Goal: Task Accomplishment & Management: Use online tool/utility

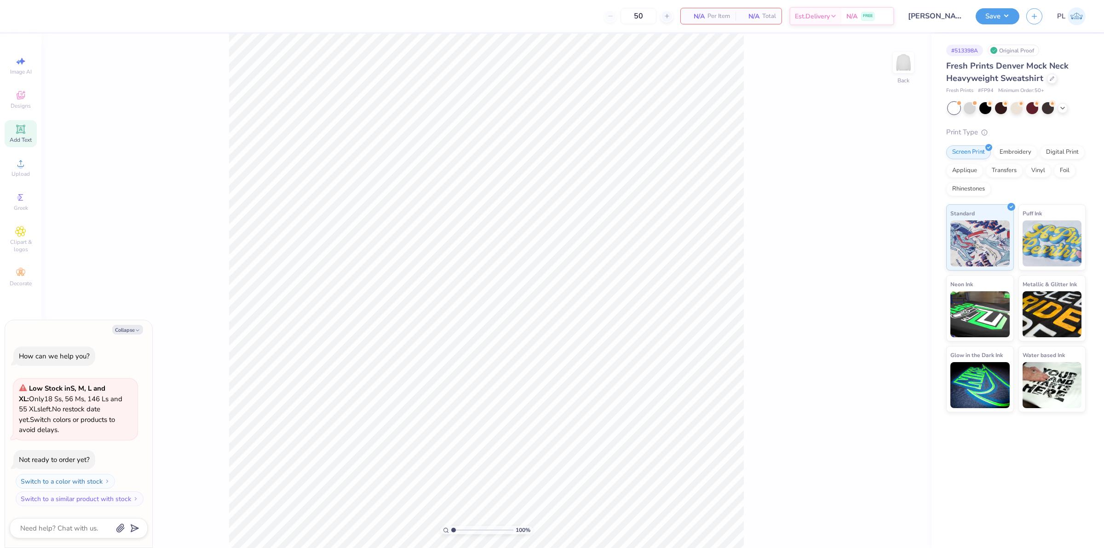
click at [19, 133] on icon at bounding box center [20, 129] width 11 height 11
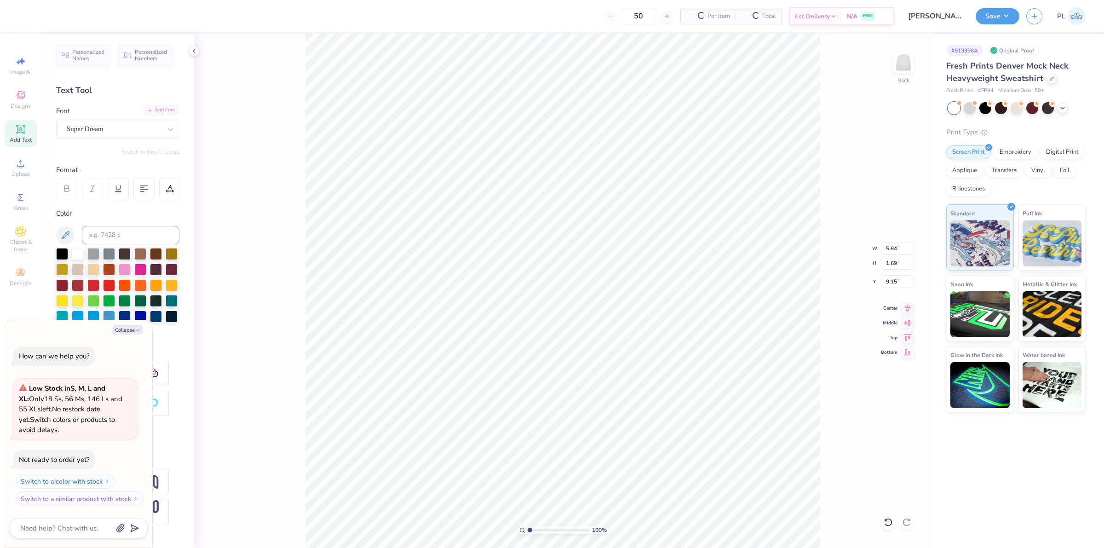
click at [143, 109] on div "Add Font" at bounding box center [161, 110] width 36 height 11
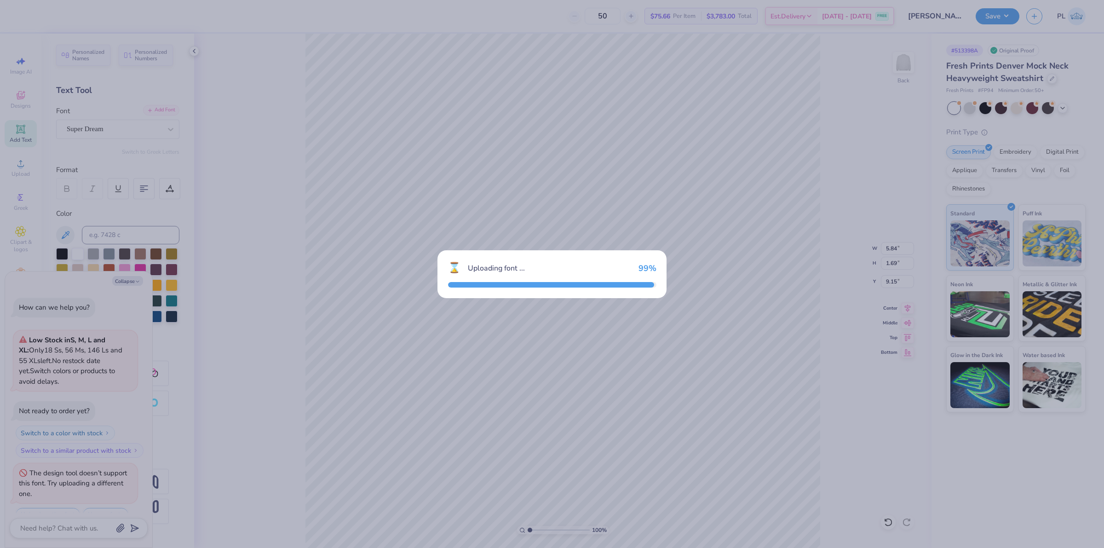
scroll to position [15, 0]
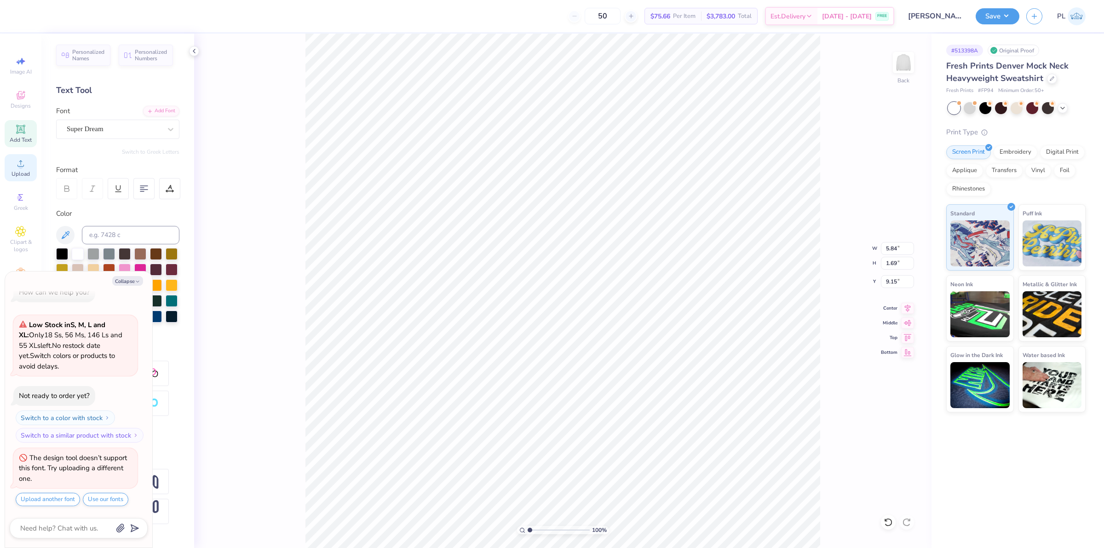
click at [20, 171] on span "Upload" at bounding box center [20, 173] width 18 height 7
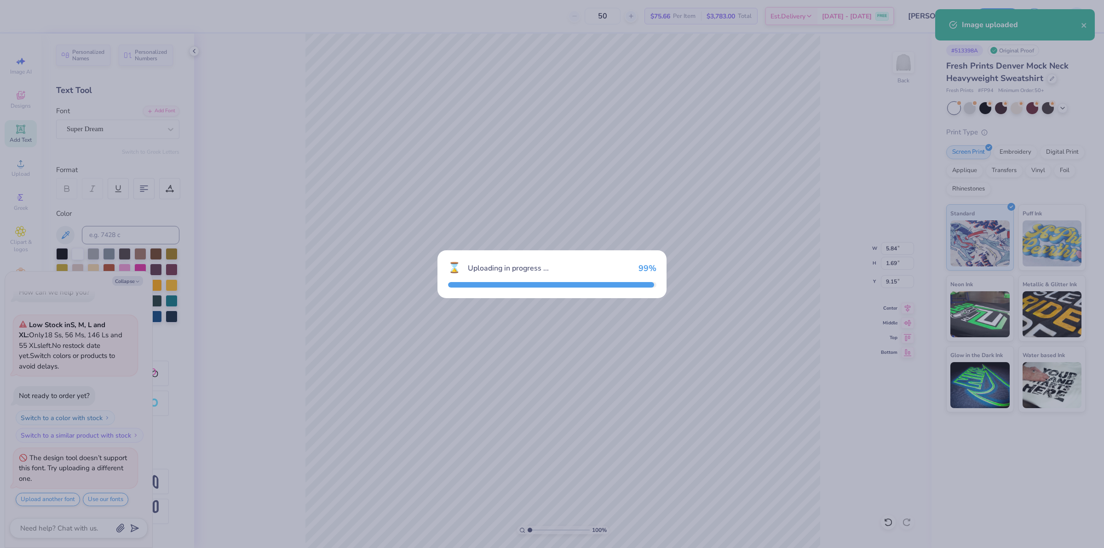
type textarea "x"
type input "1.19"
type input "1.10"
type input "10.00"
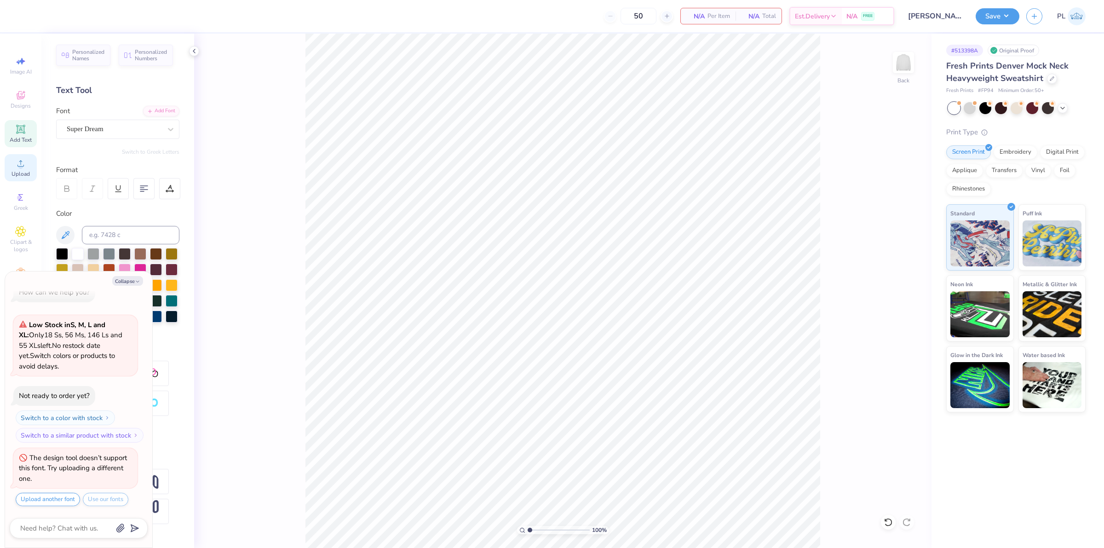
click at [27, 172] on span "Upload" at bounding box center [20, 173] width 18 height 7
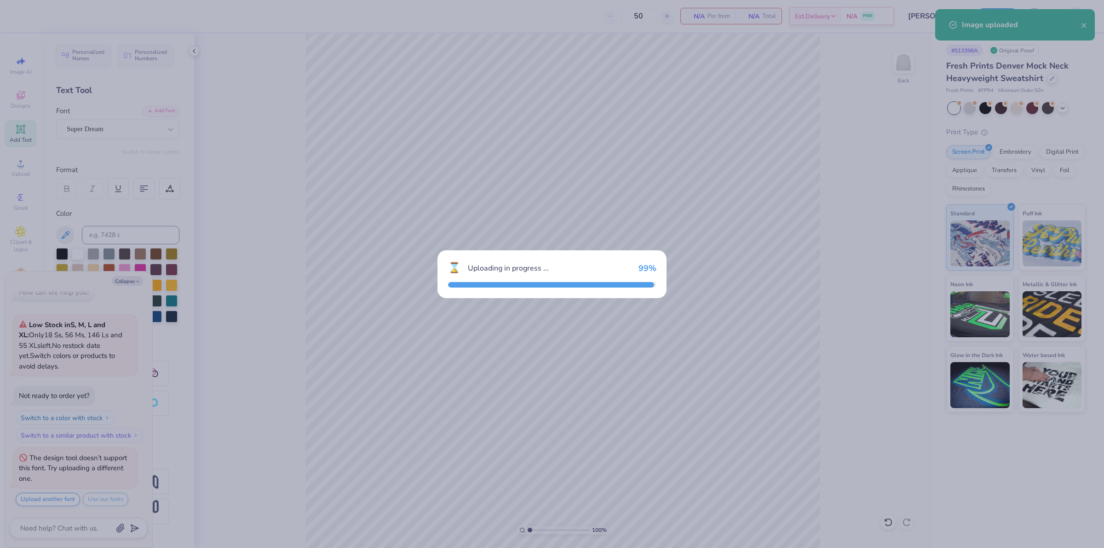
type textarea "x"
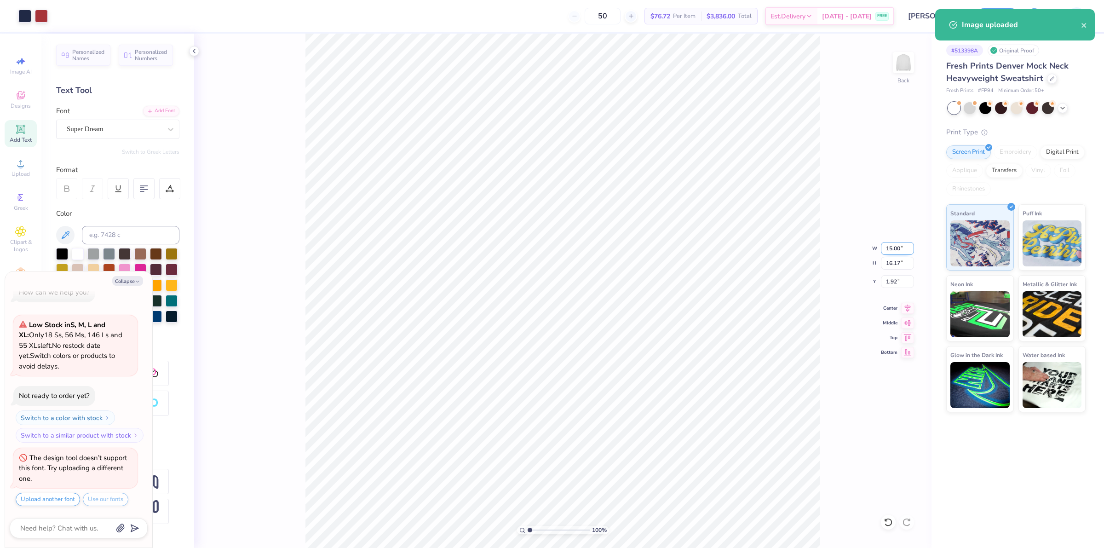
drag, startPoint x: 886, startPoint y: 248, endPoint x: 900, endPoint y: 246, distance: 14.0
click at [900, 246] on input "15.00" at bounding box center [897, 248] width 33 height 13
type input "9"
type textarea "x"
type input "9.00"
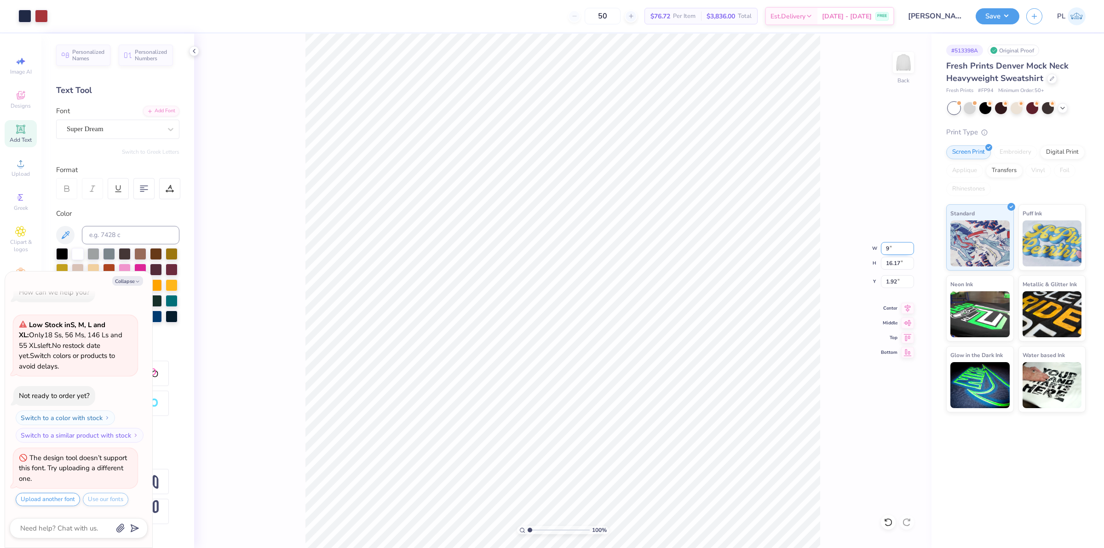
type input "9.70"
drag, startPoint x: 888, startPoint y: 281, endPoint x: 898, endPoint y: 279, distance: 10.3
click at [898, 279] on input "5.15" at bounding box center [897, 281] width 33 height 13
type input "3"
click at [889, 264] on input "9.70" at bounding box center [897, 263] width 33 height 13
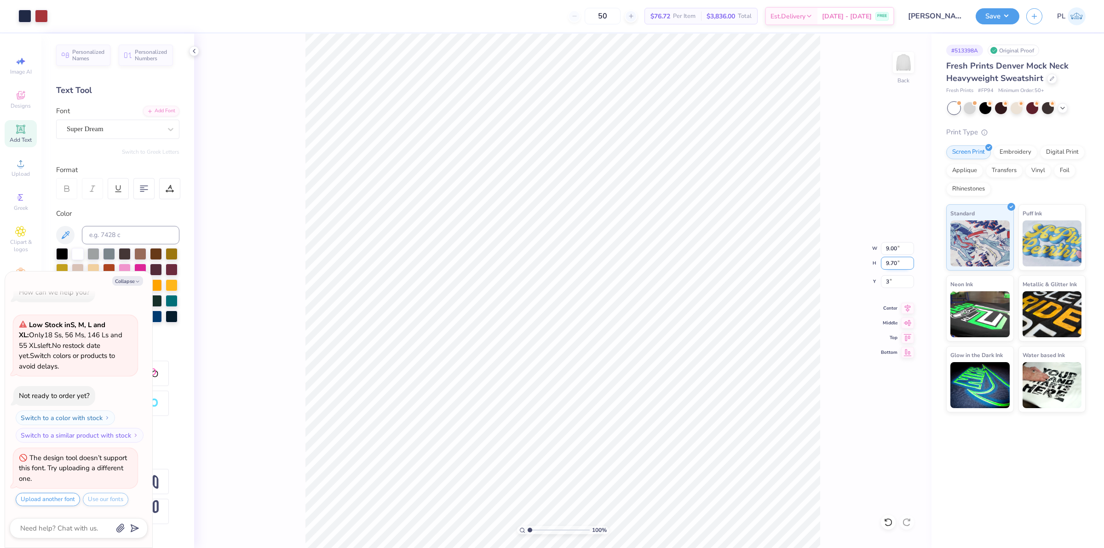
type textarea "x"
type input "3.00"
drag, startPoint x: 882, startPoint y: 247, endPoint x: 898, endPoint y: 242, distance: 17.5
click at [898, 242] on input "9.00" at bounding box center [897, 248] width 33 height 13
type input "11"
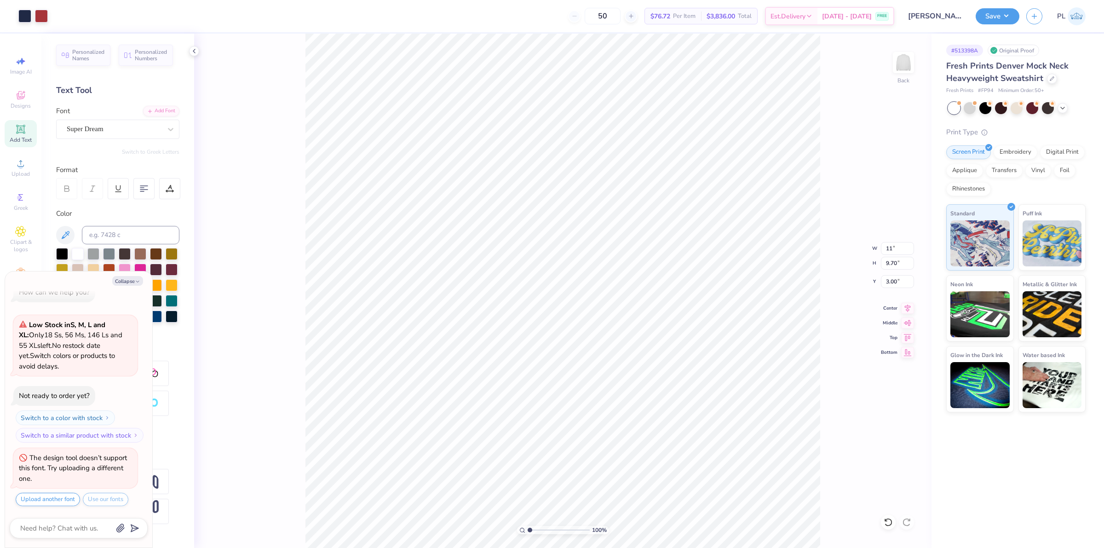
type textarea "x"
type input "11.00"
type input "11.86"
type input "1.92"
click at [890, 274] on div "100 % Back W 11.00 11 " H 11.86 9.70 " Y 1.92 3.00 " Center Middle Top Bottom" at bounding box center [562, 291] width 737 height 514
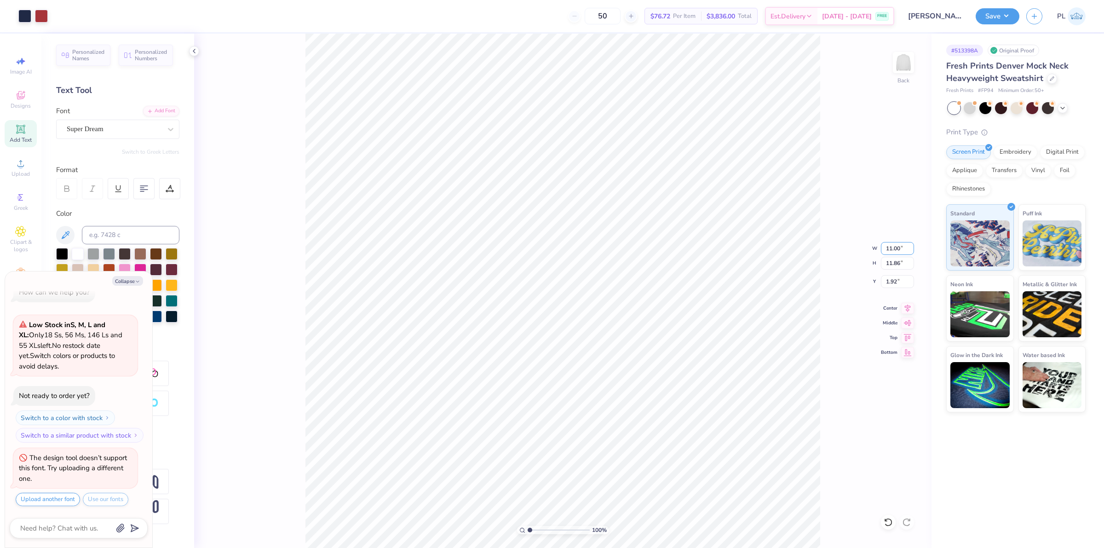
drag, startPoint x: 884, startPoint y: 244, endPoint x: 905, endPoint y: 239, distance: 21.8
click at [905, 239] on div "100 % Back W 11.00 11.00 " H 11.86 11.86 " Y 1.92 1.92 " Center Middle Top Bott…" at bounding box center [562, 291] width 737 height 514
type textarea "x"
drag, startPoint x: 883, startPoint y: 278, endPoint x: 900, endPoint y: 278, distance: 17.0
click at [900, 278] on input "1.92" at bounding box center [897, 281] width 33 height 13
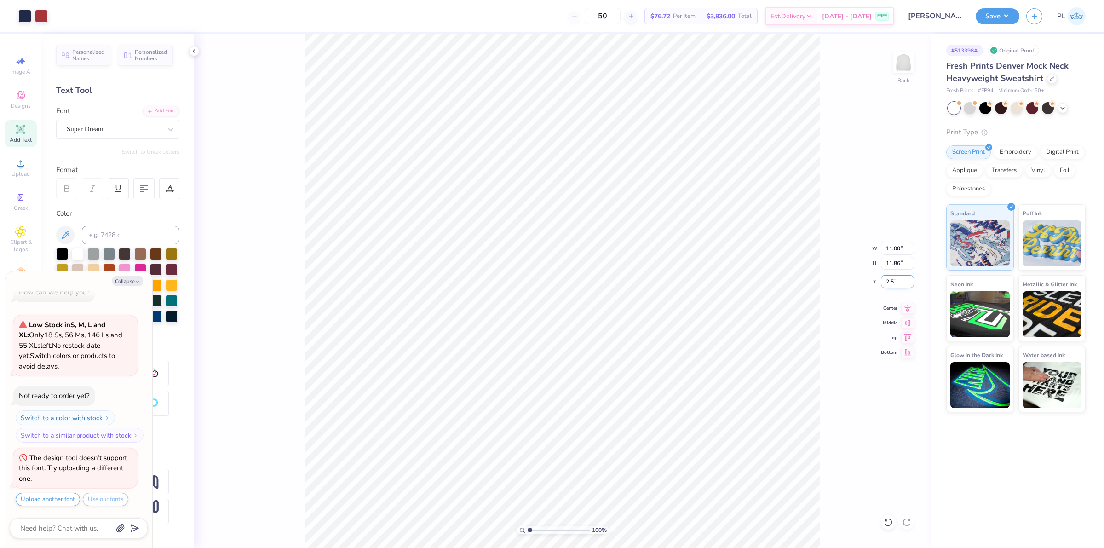
type input "2.50"
click at [994, 12] on button "Save" at bounding box center [997, 15] width 44 height 16
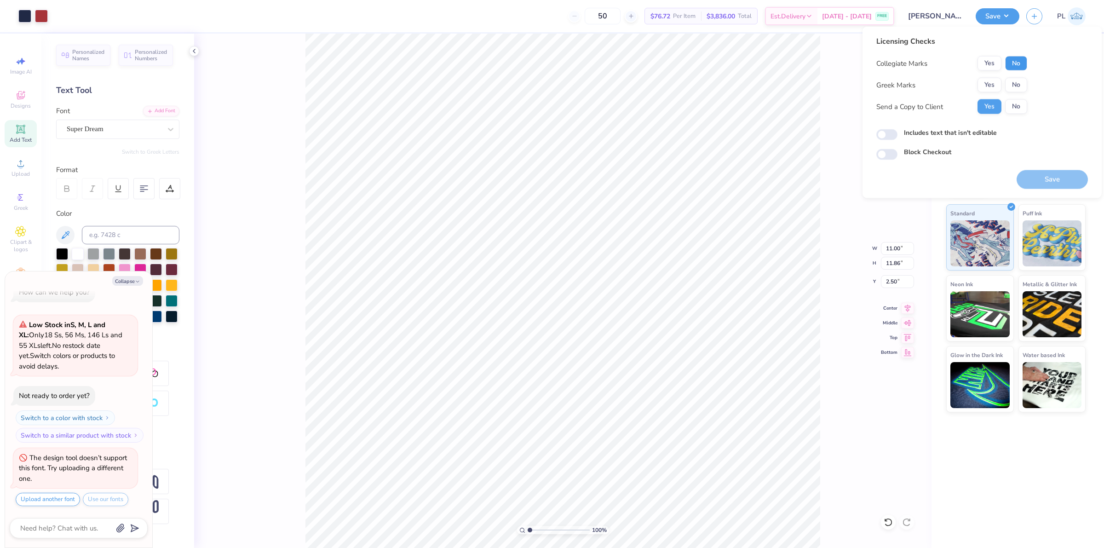
click at [1019, 64] on button "No" at bounding box center [1016, 63] width 22 height 15
click at [995, 84] on button "Yes" at bounding box center [989, 85] width 24 height 15
type textarea "x"
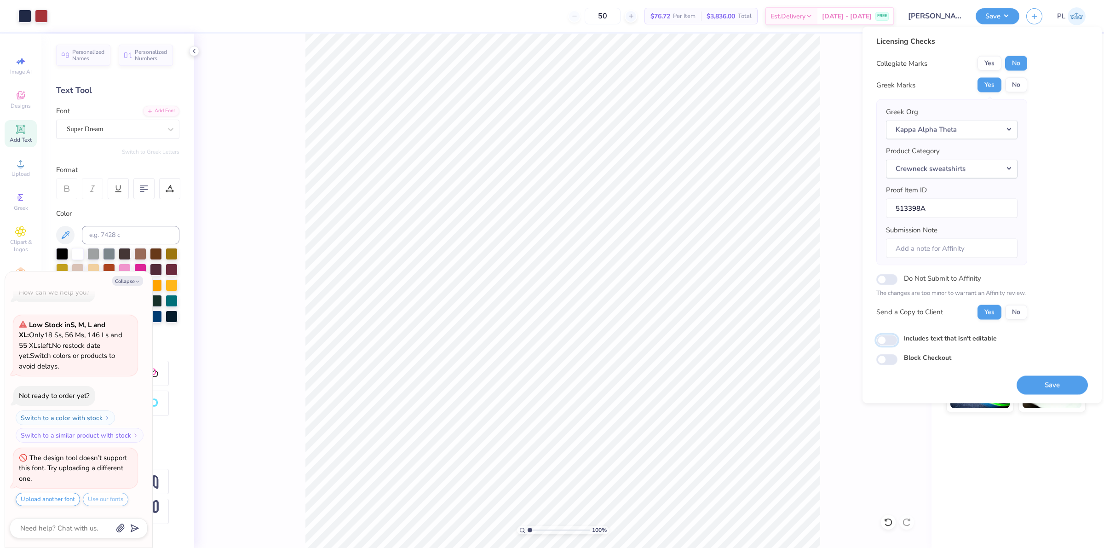
click at [888, 341] on input "Includes text that isn't editable" at bounding box center [886, 339] width 21 height 11
checkbox input "true"
click at [1043, 377] on button "Save" at bounding box center [1051, 384] width 71 height 19
type textarea "x"
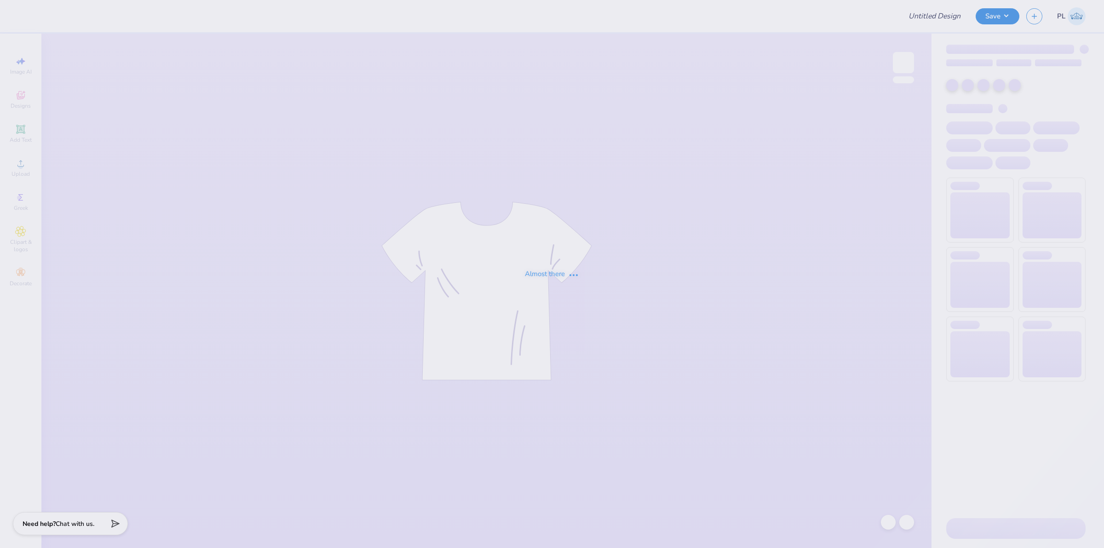
type input "hoi [DATE]"
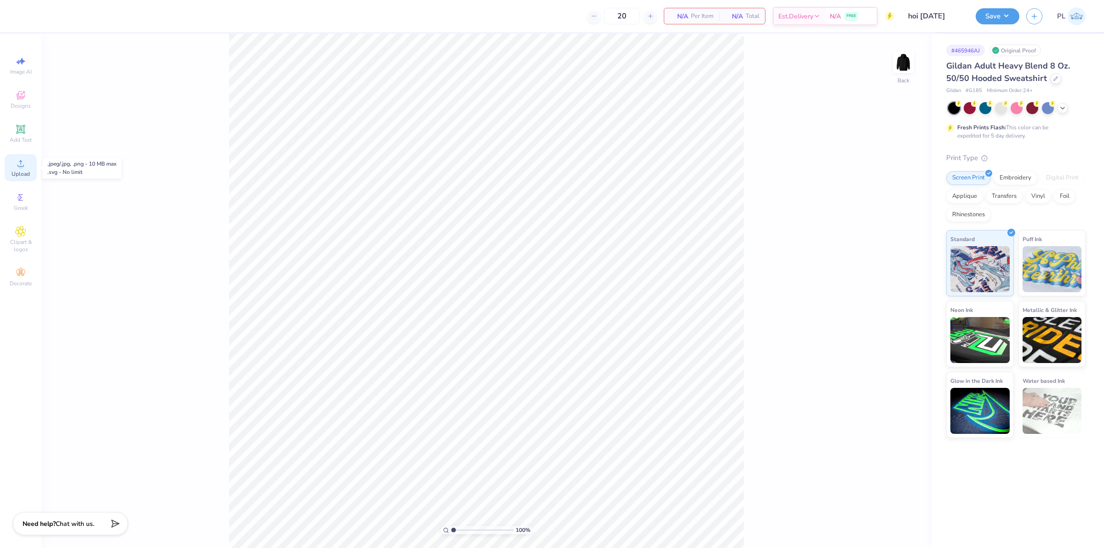
click at [12, 168] on div "Upload" at bounding box center [21, 167] width 32 height 27
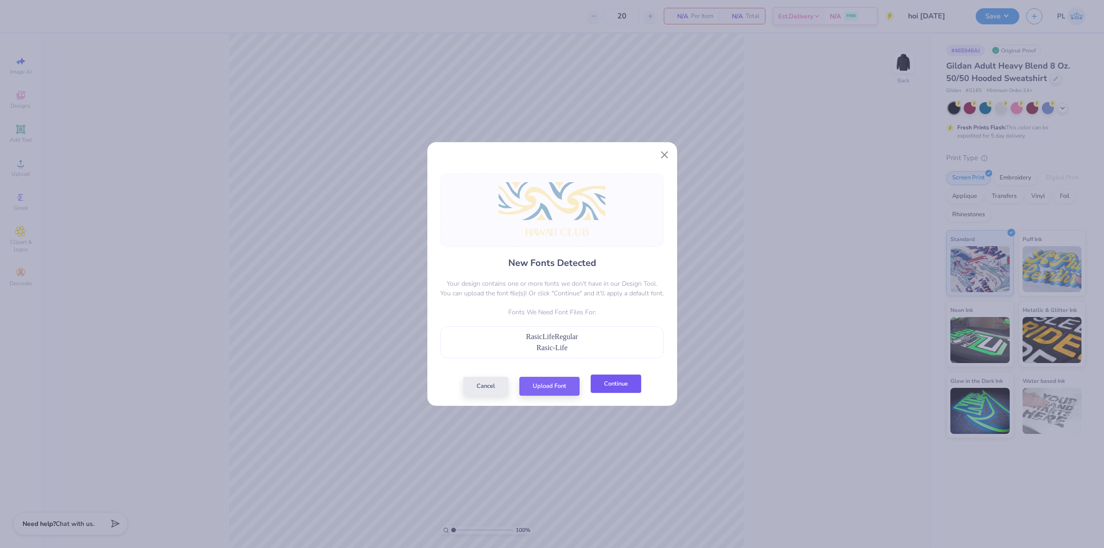
click at [609, 387] on button "Continue" at bounding box center [615, 383] width 51 height 19
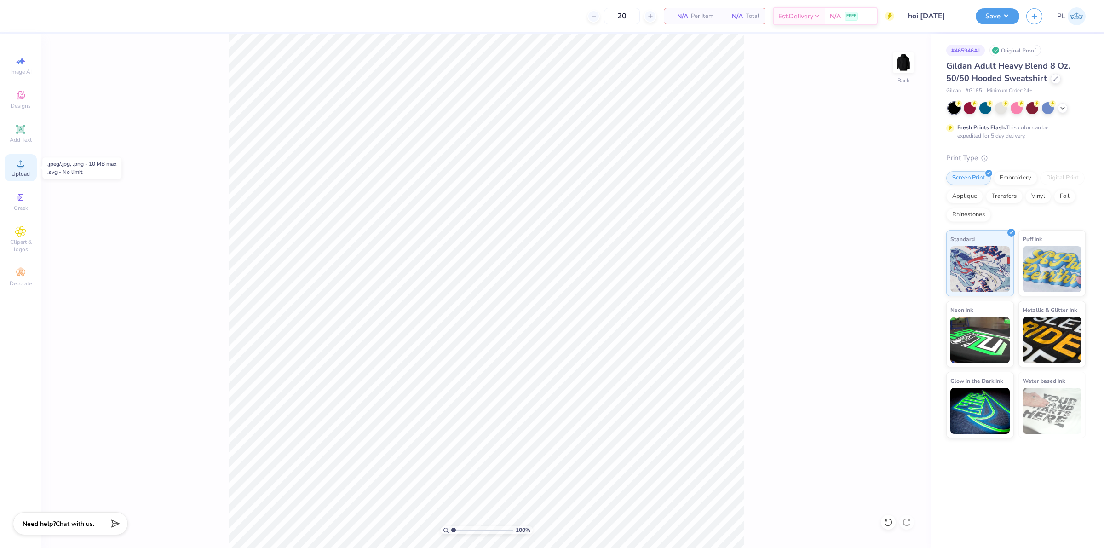
click at [22, 170] on span "Upload" at bounding box center [20, 173] width 18 height 7
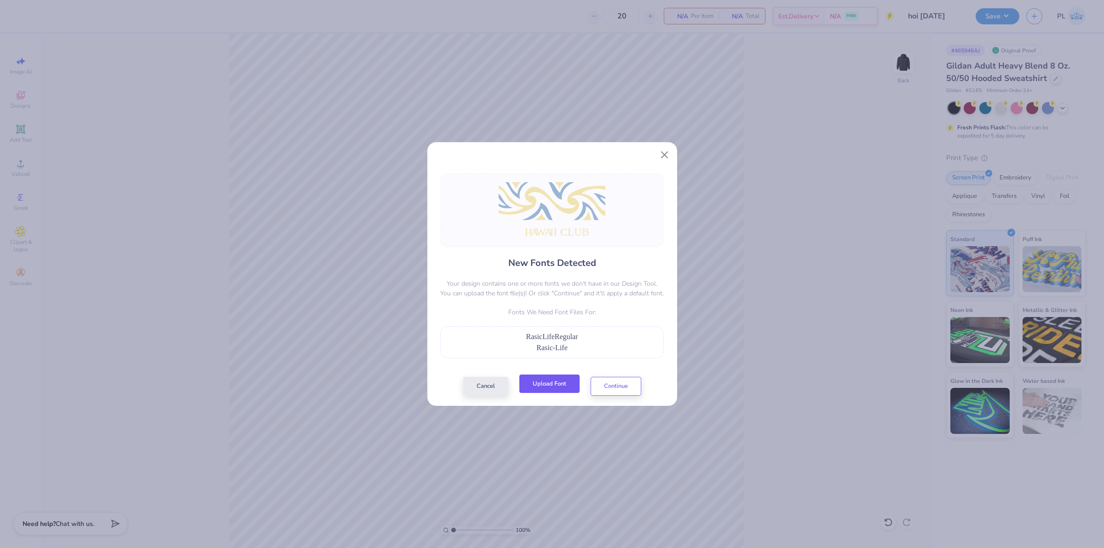
click at [566, 380] on button "Upload Font" at bounding box center [549, 383] width 60 height 19
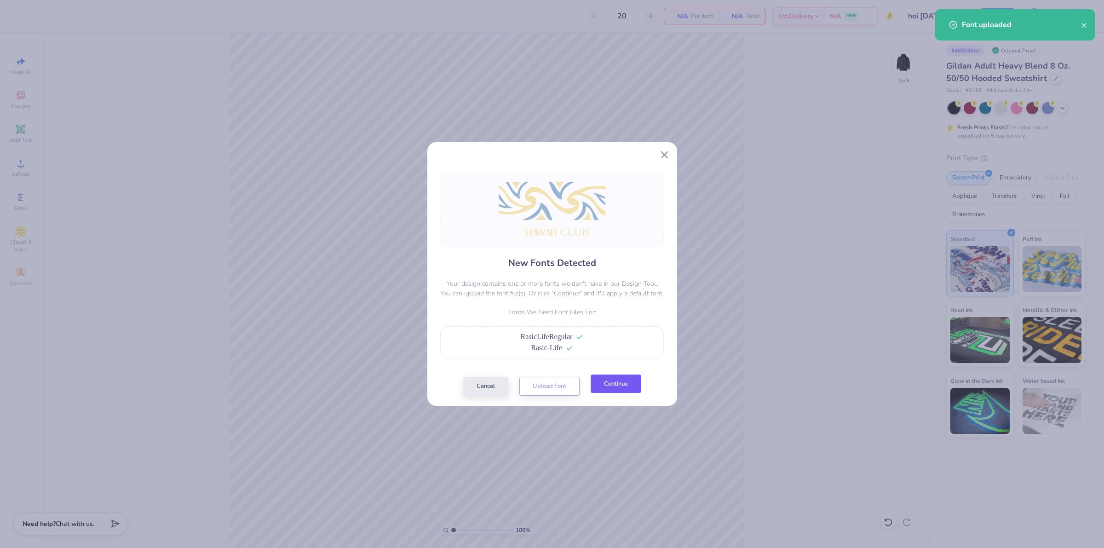
click at [619, 381] on button "Continue" at bounding box center [615, 383] width 51 height 19
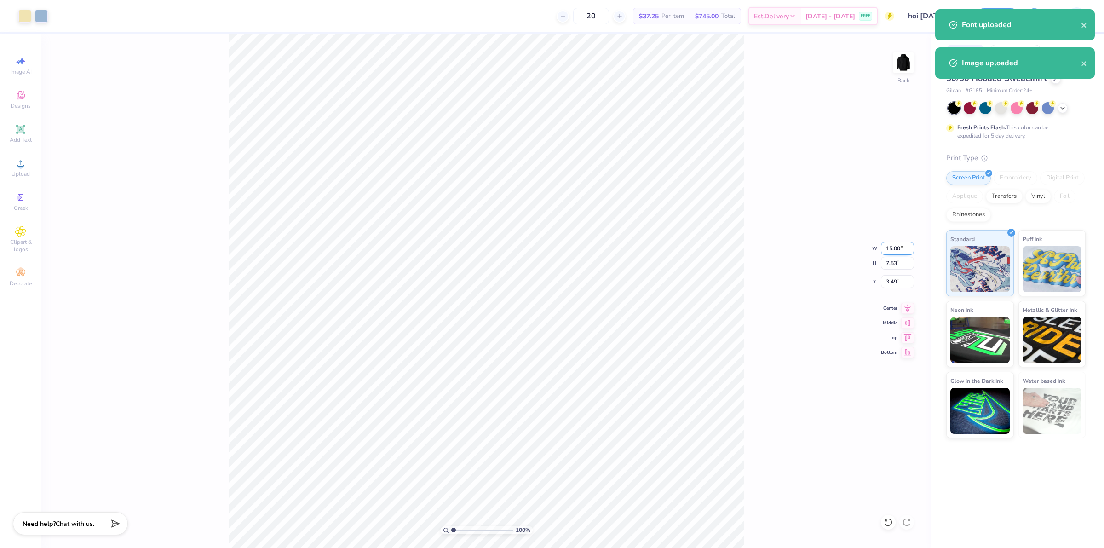
drag, startPoint x: 886, startPoint y: 247, endPoint x: 904, endPoint y: 246, distance: 18.0
click at [904, 246] on input "15.00" at bounding box center [897, 248] width 33 height 13
type input "12.50"
type input "6.28"
type input "4.12"
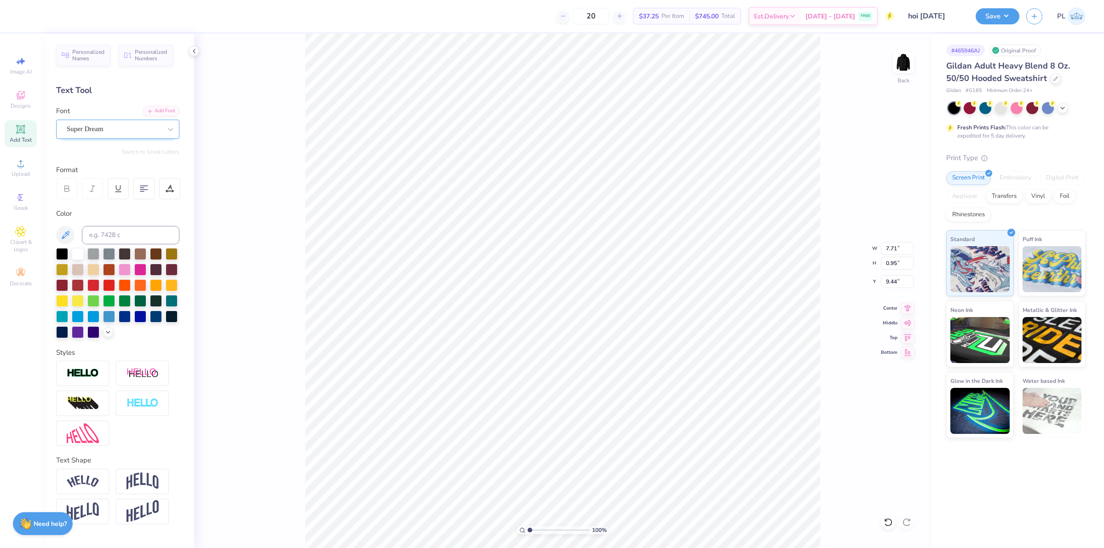
click at [103, 123] on div at bounding box center [114, 129] width 95 height 12
click at [130, 195] on div "Rasic-Life" at bounding box center [118, 201] width 116 height 15
type input "RAS"
type input "6.39"
type input "0.97"
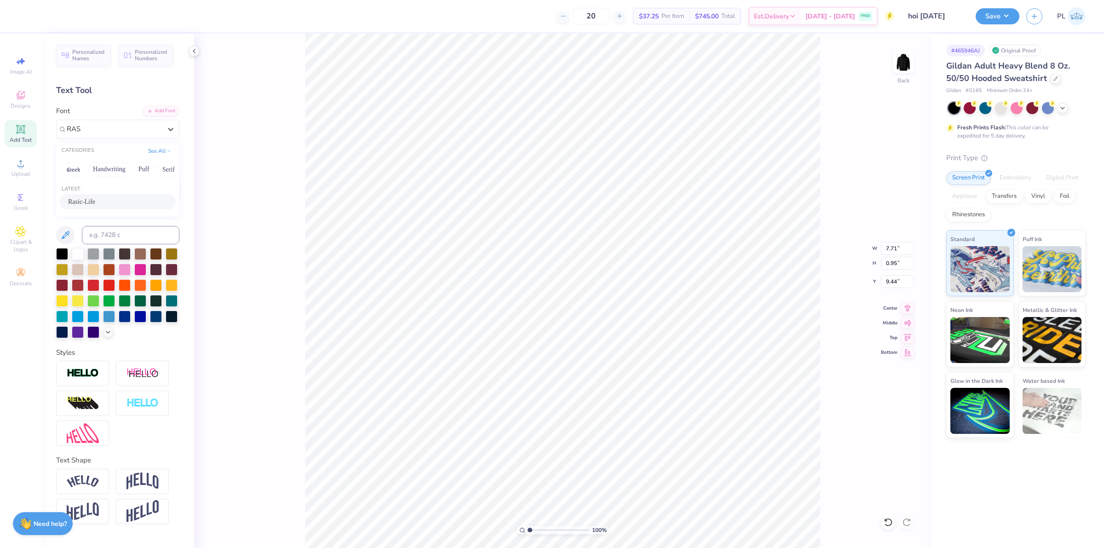
type input "9.52"
type input "5.08254956135796"
click at [163, 189] on div at bounding box center [169, 188] width 21 height 21
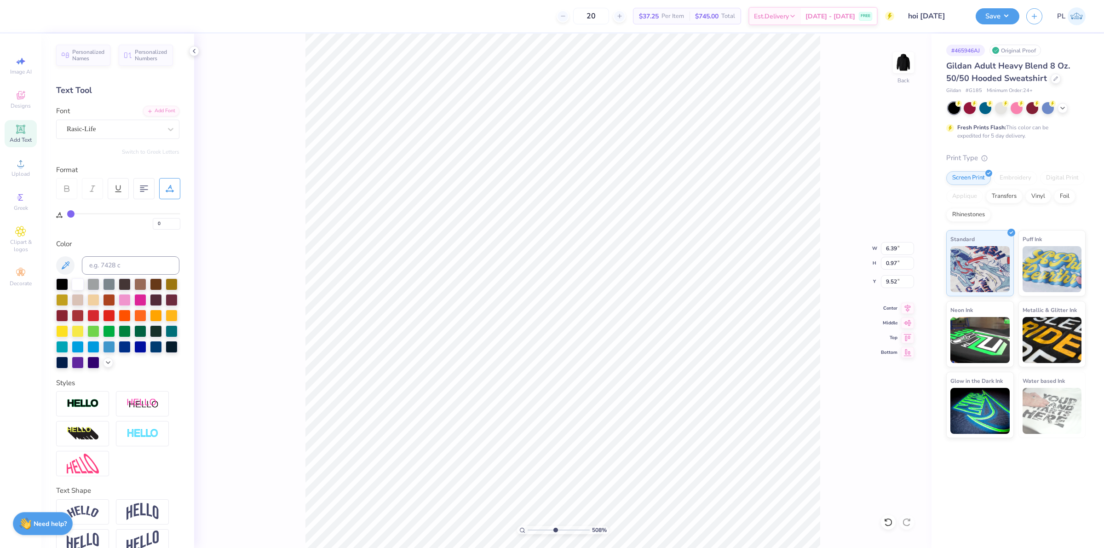
type input "1"
type input "2"
drag, startPoint x: 68, startPoint y: 215, endPoint x: 73, endPoint y: 214, distance: 4.7
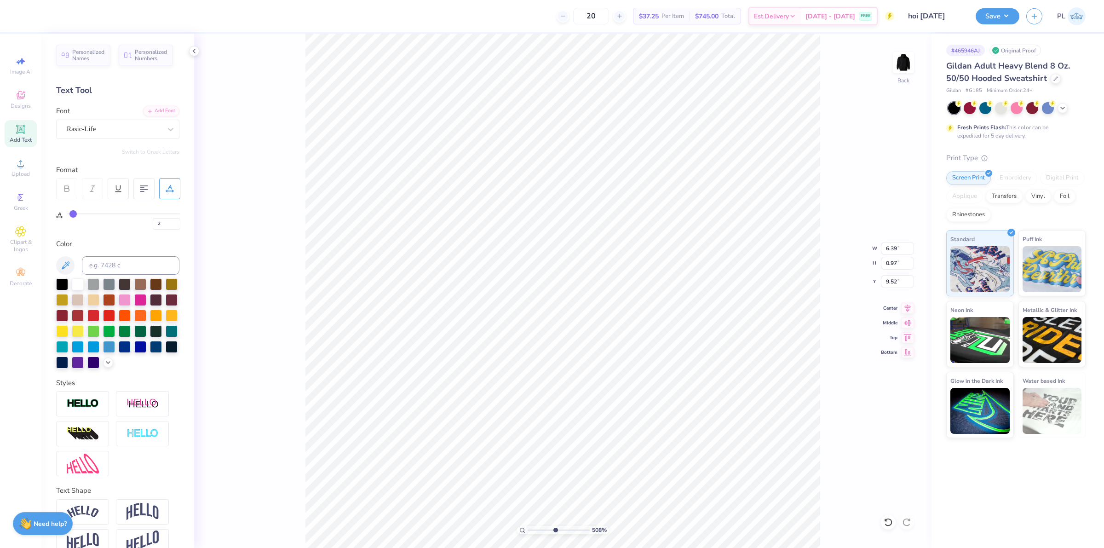
type input "2"
click at [73, 214] on input "range" at bounding box center [123, 213] width 113 height 1
type input "5.08254956135796"
type input "6.65"
type input "1.45526442499465"
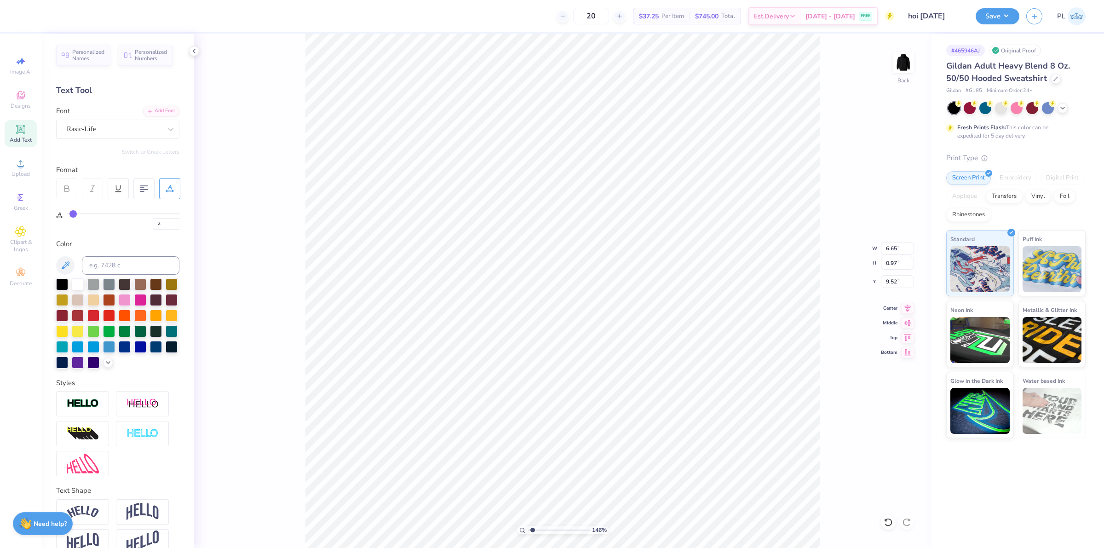
type input "12.50"
type input "4.43"
type input "4.12"
type input "1.45526442499465"
type input "6.65"
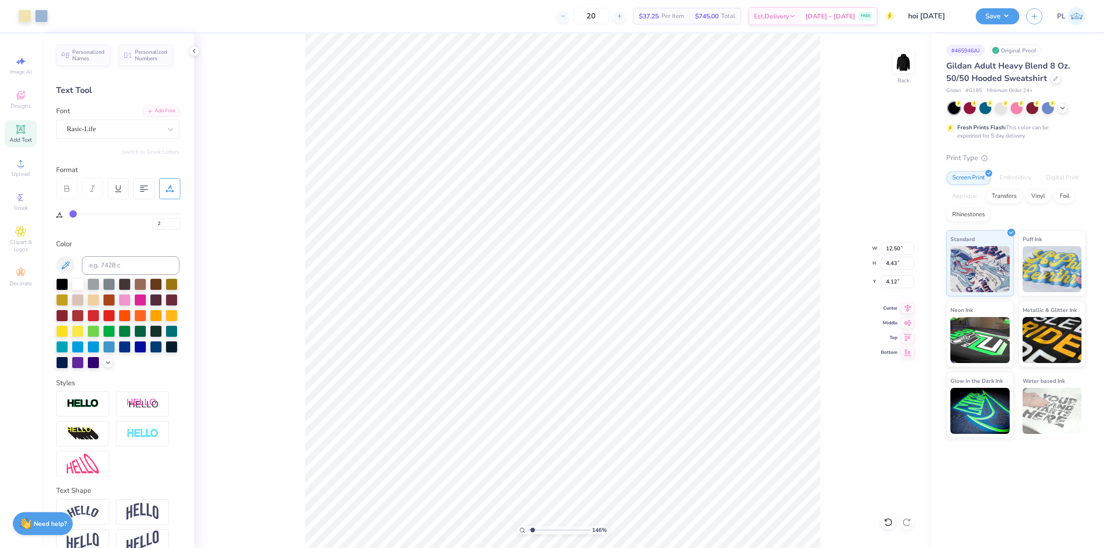
type input "0.97"
type input "9.52"
type input "1.45526442499465"
drag, startPoint x: 884, startPoint y: 281, endPoint x: 899, endPoint y: 276, distance: 15.9
click at [899, 276] on input "4.12" at bounding box center [897, 281] width 33 height 13
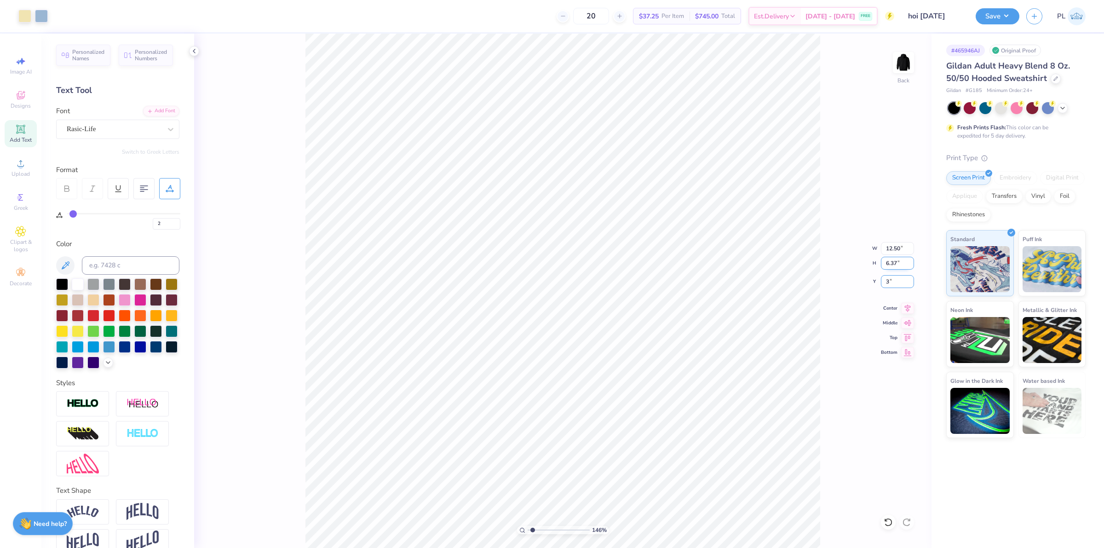
type input "3"
click at [893, 265] on input "6.37" at bounding box center [897, 263] width 33 height 13
type input "1.45526442499465"
type input "3.00"
type input "1"
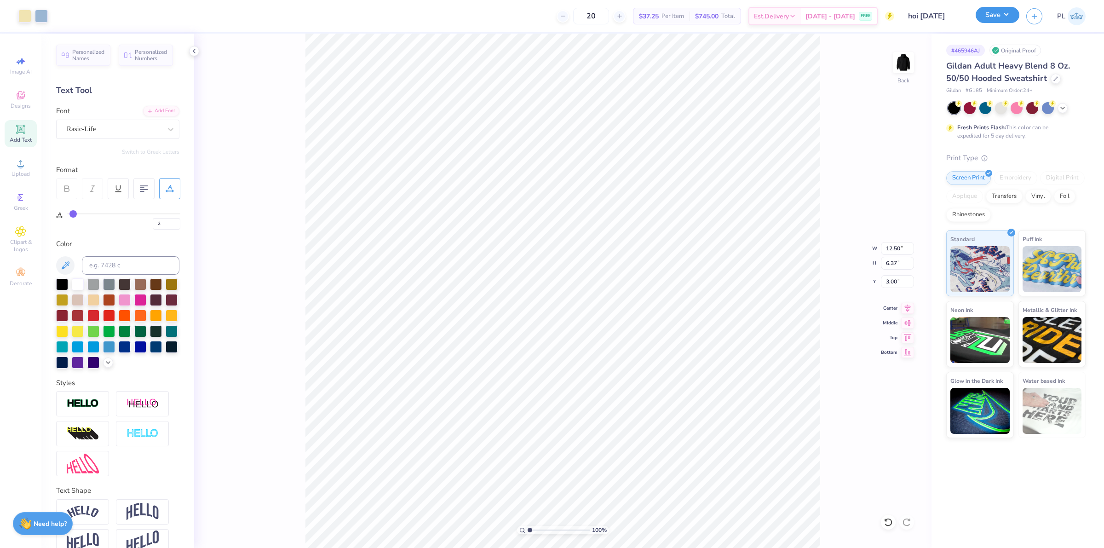
click at [998, 7] on button "Save" at bounding box center [997, 15] width 44 height 16
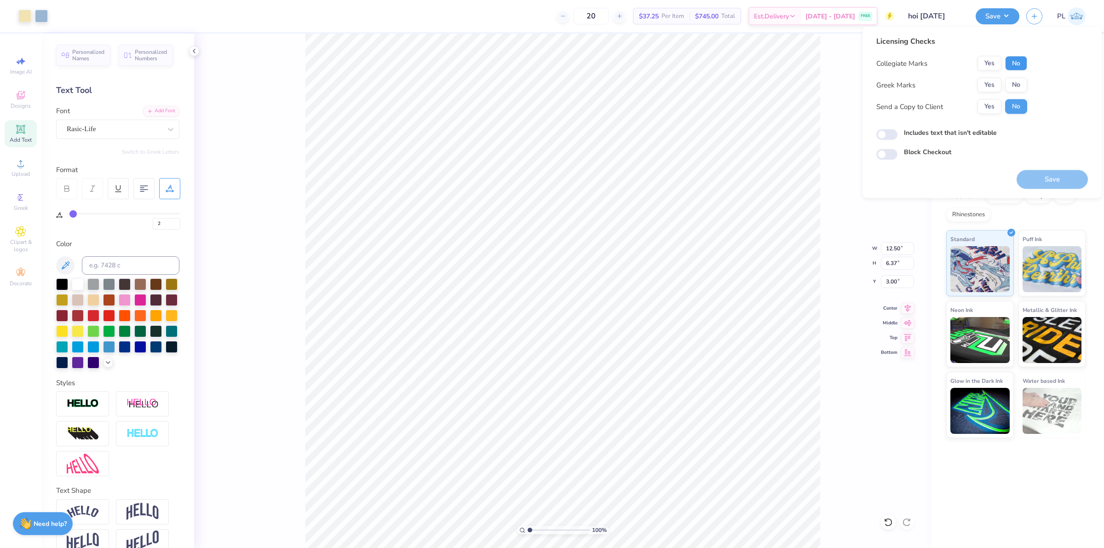
click at [1014, 65] on button "No" at bounding box center [1016, 63] width 22 height 15
click at [1014, 83] on button "No" at bounding box center [1016, 85] width 22 height 15
click at [1043, 181] on button "Save" at bounding box center [1051, 179] width 71 height 19
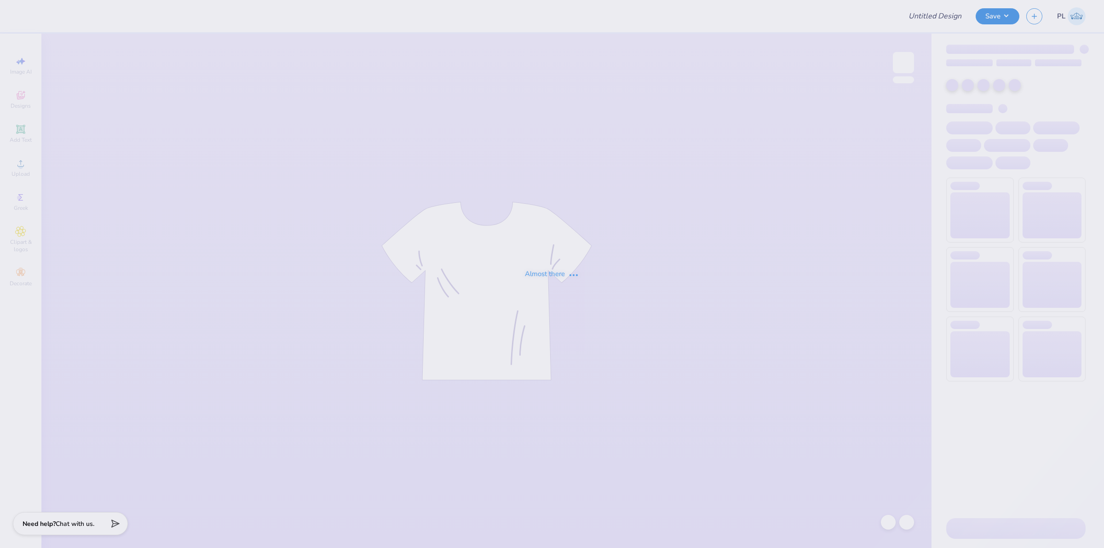
type input "hoi [DATE]"
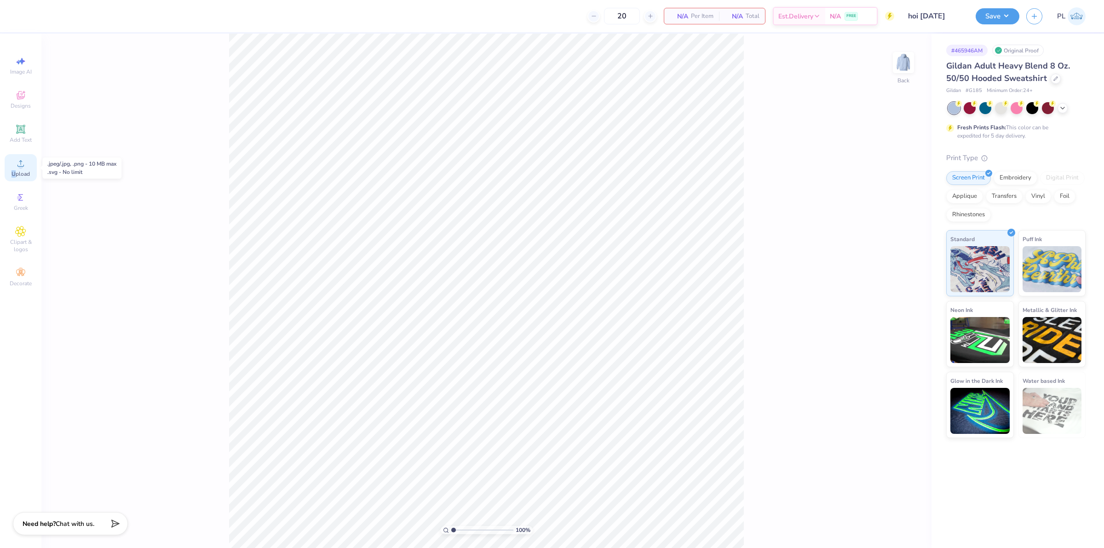
click at [14, 172] on span "Upload" at bounding box center [20, 173] width 18 height 7
click at [19, 169] on icon at bounding box center [20, 163] width 11 height 11
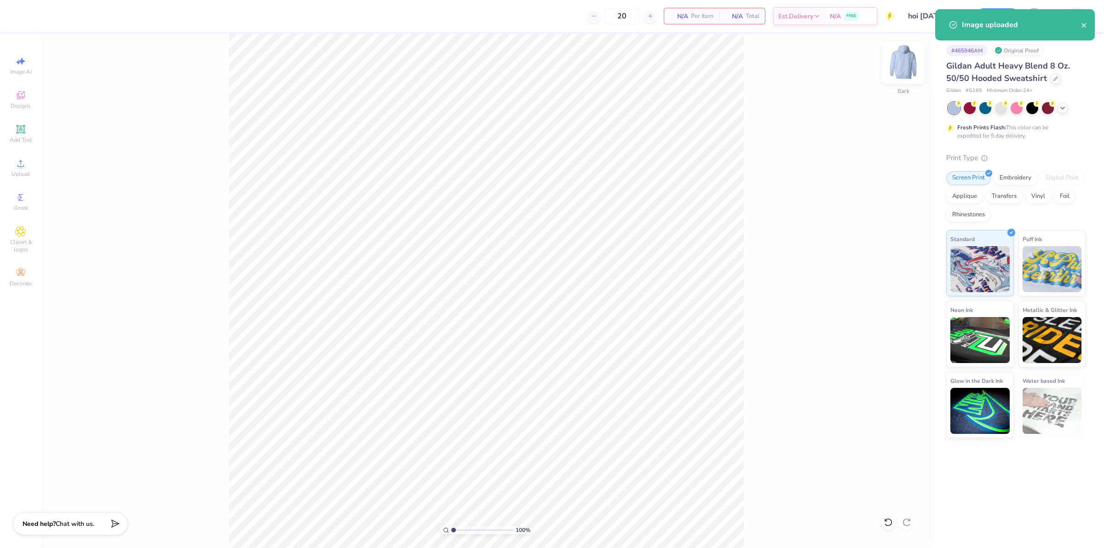
click at [905, 70] on img at bounding box center [903, 62] width 37 height 37
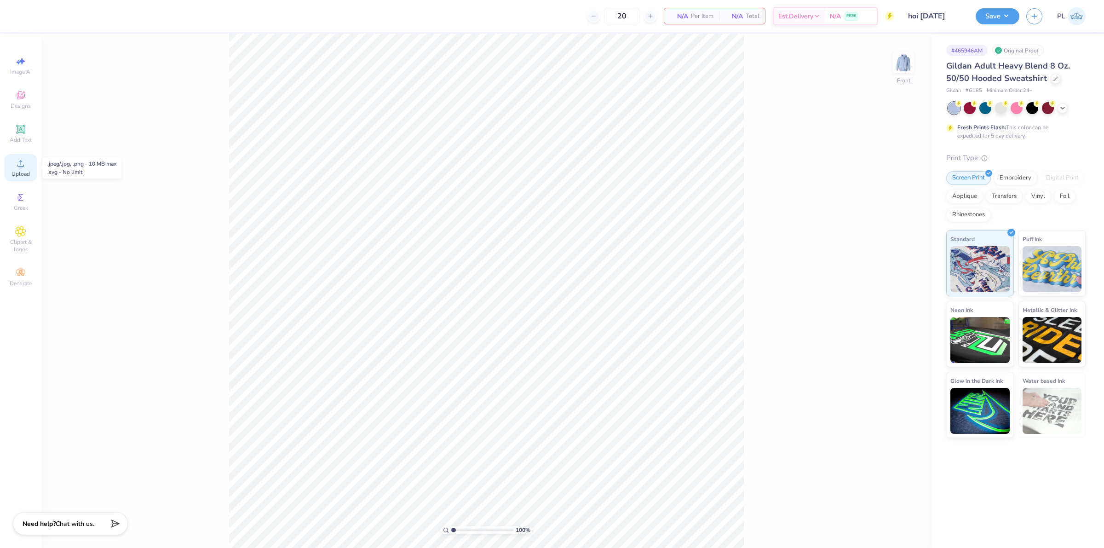
click at [24, 170] on span "Upload" at bounding box center [20, 173] width 18 height 7
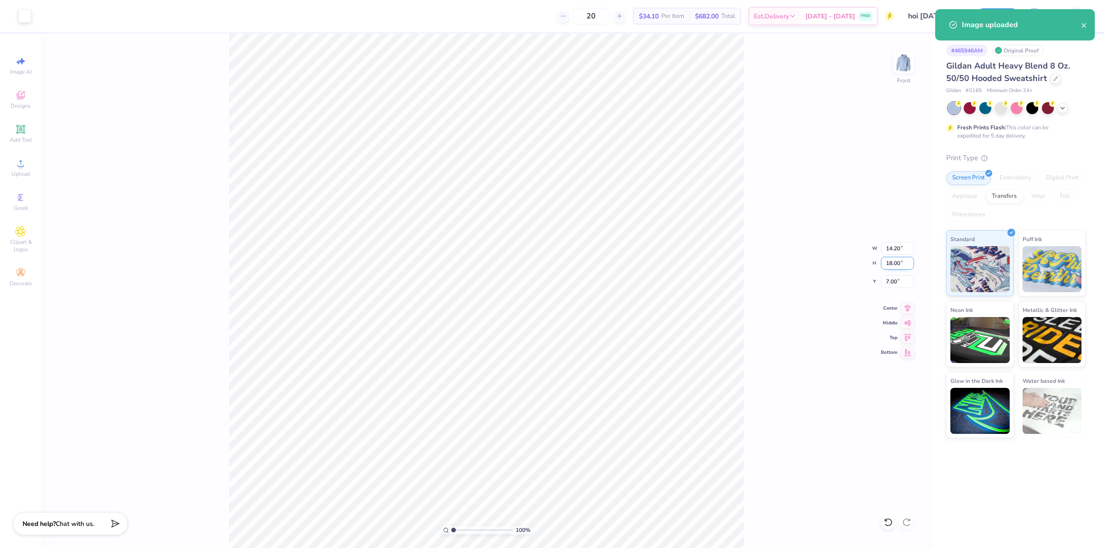
drag, startPoint x: 886, startPoint y: 261, endPoint x: 905, endPoint y: 262, distance: 18.9
click at [905, 262] on input "18.00" at bounding box center [897, 263] width 33 height 13
type input "15"
type input "11.83"
type input "15.00"
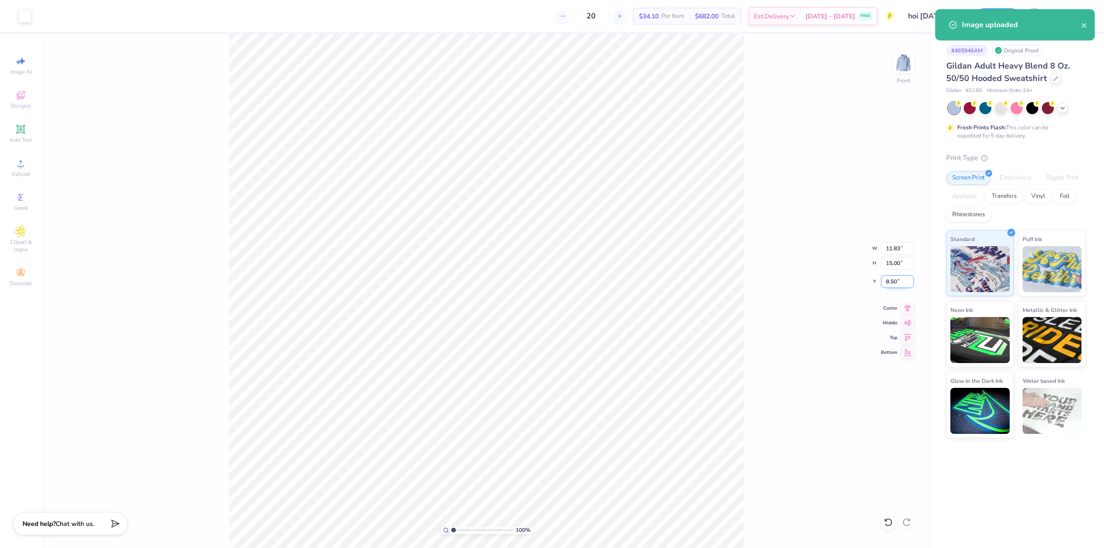
click at [894, 280] on input "8.50" at bounding box center [897, 281] width 33 height 13
drag, startPoint x: 884, startPoint y: 282, endPoint x: 898, endPoint y: 282, distance: 14.3
click at [898, 282] on input "8.50" at bounding box center [897, 281] width 33 height 13
type input "6.00"
click at [890, 270] on div "100 % Front W 11.83 11.83 " H 15.00 15.00 " Y 6.00 6.00 " Center Middle Top Bot…" at bounding box center [486, 291] width 890 height 514
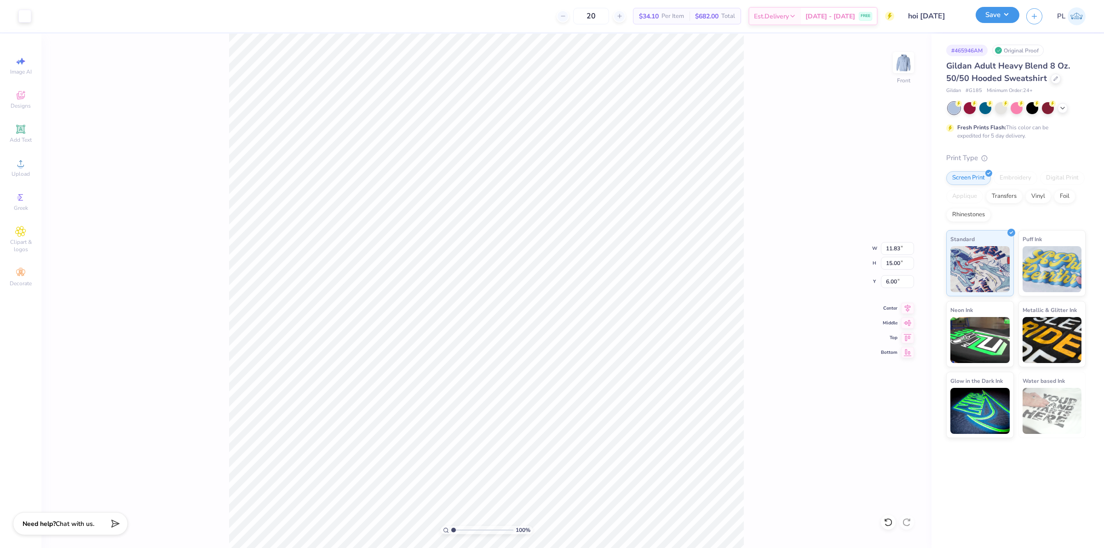
click at [1000, 14] on button "Save" at bounding box center [997, 15] width 44 height 16
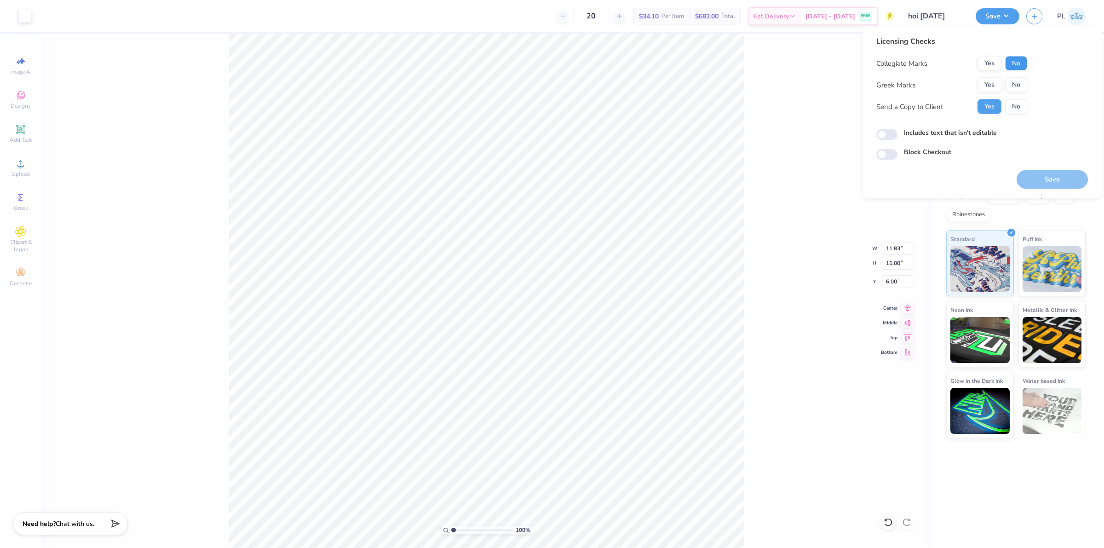
click at [1014, 64] on button "No" at bounding box center [1016, 63] width 22 height 15
click at [1014, 84] on button "No" at bounding box center [1016, 85] width 22 height 15
click at [962, 130] on label "Includes text that isn't editable" at bounding box center [950, 133] width 93 height 10
click at [897, 130] on input "Includes text that isn't editable" at bounding box center [886, 134] width 21 height 11
checkbox input "true"
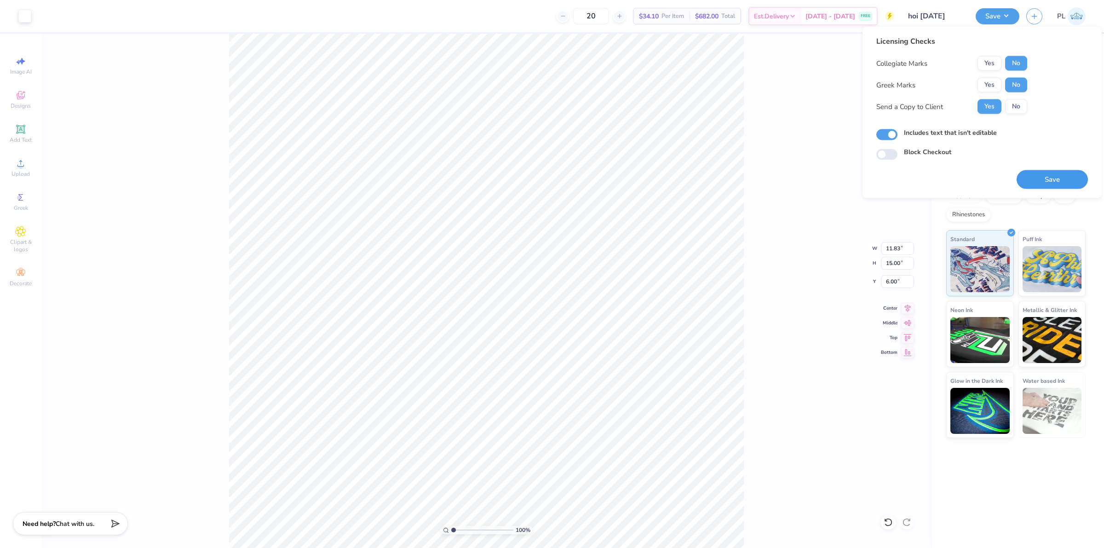
click at [1058, 184] on button "Save" at bounding box center [1051, 179] width 71 height 19
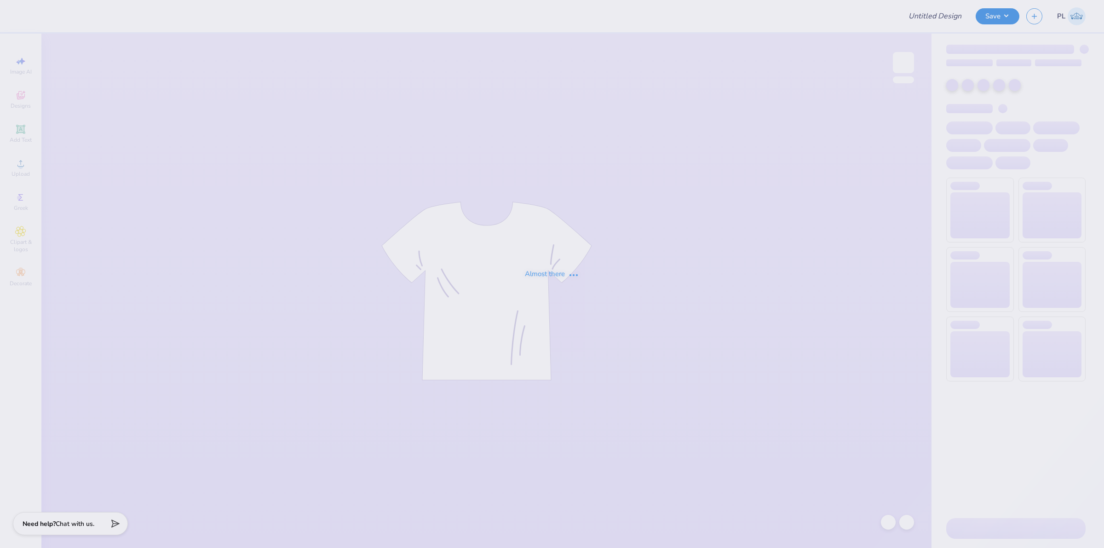
type input "Parker Kirkwood : The University of Oregon"
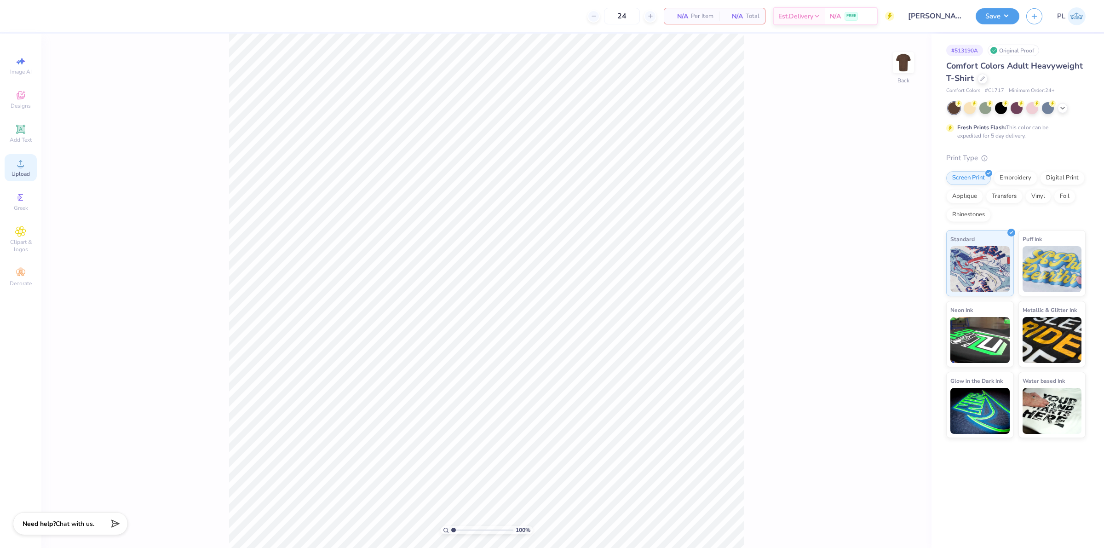
click at [13, 173] on span "Upload" at bounding box center [20, 173] width 18 height 7
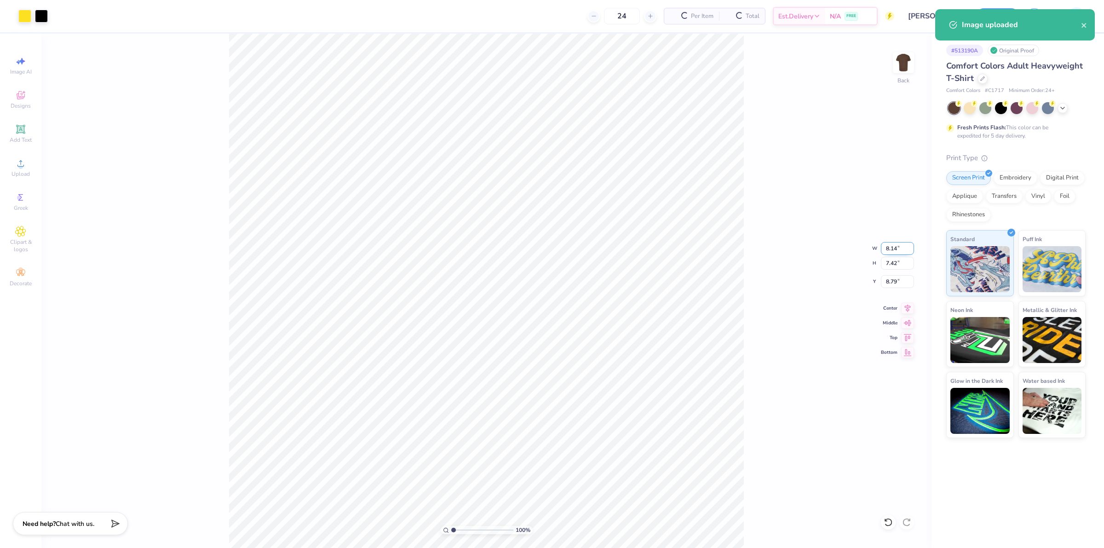
drag, startPoint x: 882, startPoint y: 246, endPoint x: 905, endPoint y: 245, distance: 22.6
click at [905, 245] on input "8.14" at bounding box center [897, 248] width 33 height 13
type input "3.50"
type input "3.19"
type input "3.77"
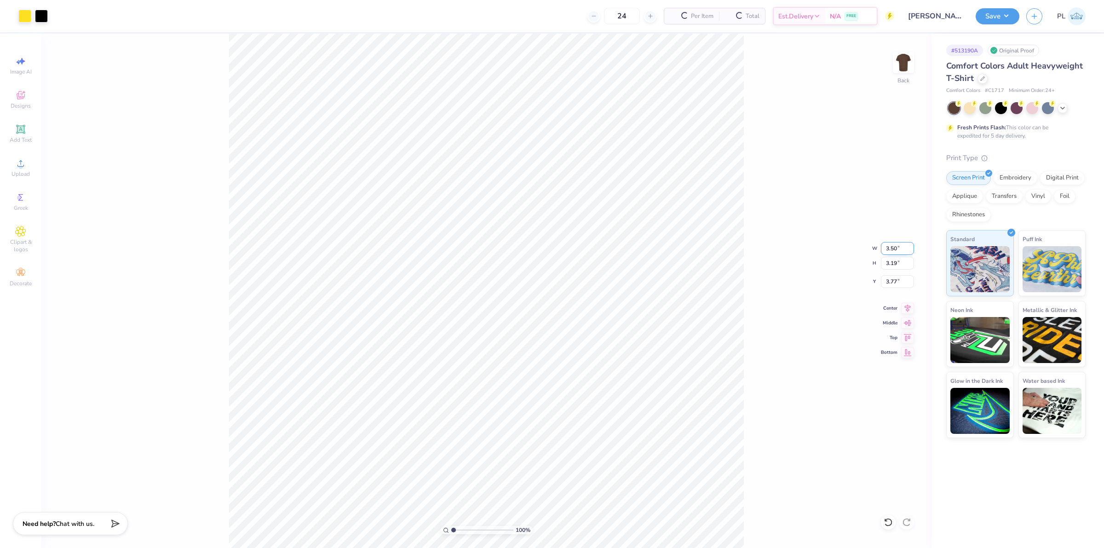
drag, startPoint x: 882, startPoint y: 253, endPoint x: 898, endPoint y: 252, distance: 16.2
click at [898, 252] on input "3.50" at bounding box center [897, 248] width 33 height 13
type input "3.00"
type input "2.74"
type input "3.99"
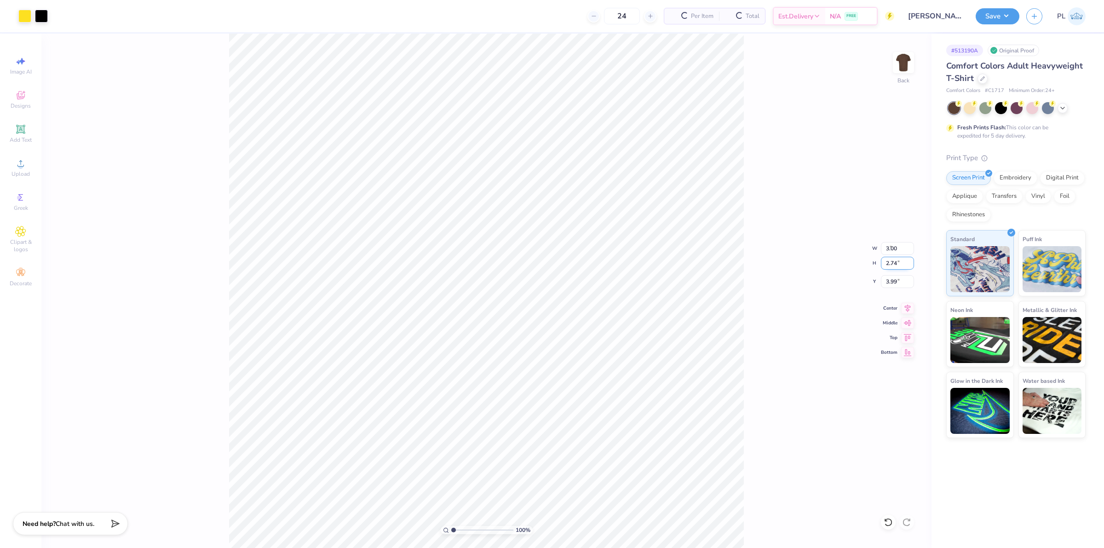
click at [894, 258] on input "2.74" at bounding box center [897, 263] width 33 height 13
type input "4.16"
drag, startPoint x: 883, startPoint y: 283, endPoint x: 899, endPoint y: 281, distance: 16.3
click at [899, 281] on input "4.13" at bounding box center [897, 281] width 33 height 13
type input "3.00"
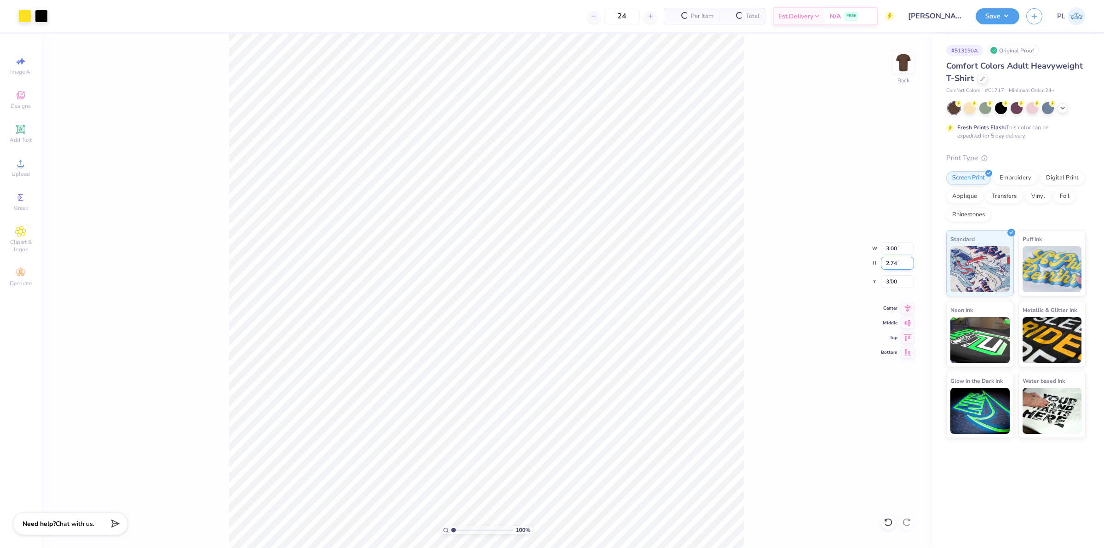
click at [890, 260] on input "2.74" at bounding box center [897, 263] width 33 height 13
click at [905, 68] on img at bounding box center [903, 62] width 37 height 37
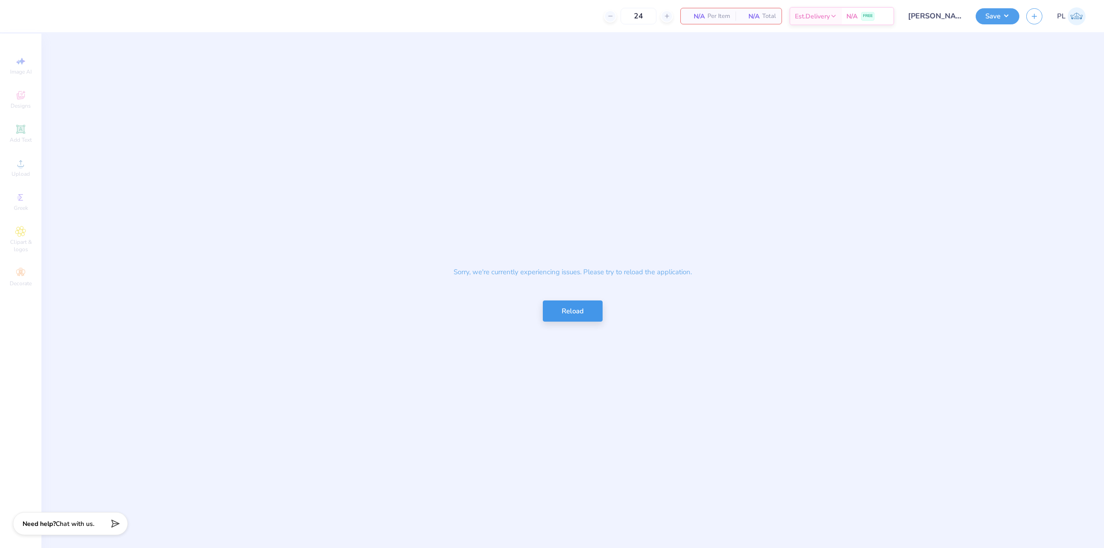
click at [578, 315] on button "Reload" at bounding box center [573, 311] width 60 height 22
